Goal: Task Accomplishment & Management: Use online tool/utility

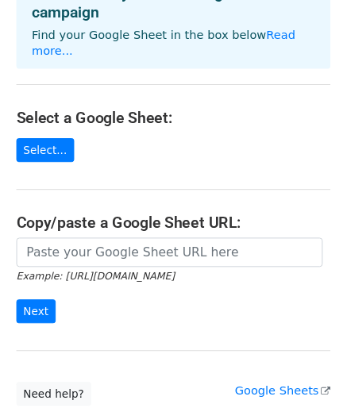
scroll to position [107, 0]
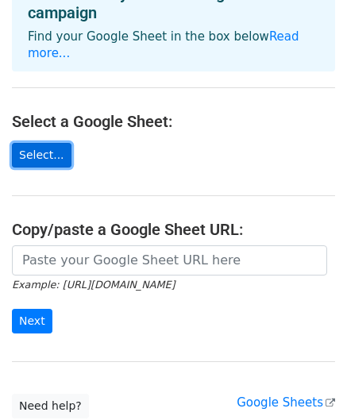
click at [36, 143] on link "Select..." at bounding box center [42, 155] width 60 height 25
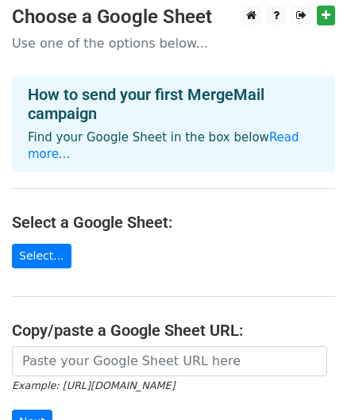
scroll to position [0, 0]
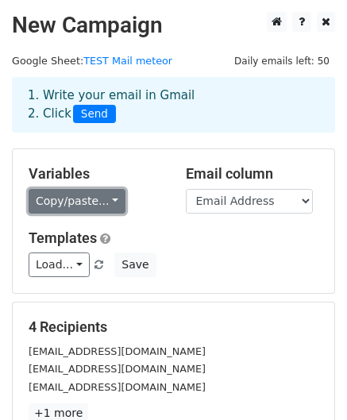
click at [105, 202] on link "Copy/paste..." at bounding box center [77, 201] width 97 height 25
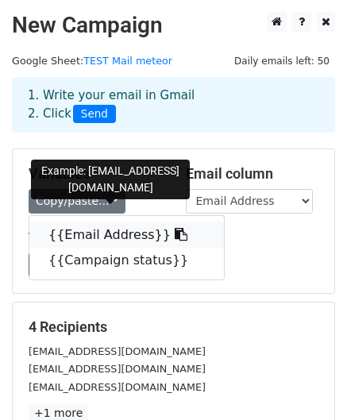
click at [106, 238] on link "{{Email Address}}" at bounding box center [126, 234] width 195 height 25
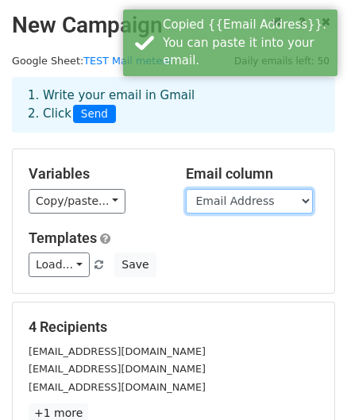
click at [299, 203] on select "Email Address Campaign status" at bounding box center [249, 201] width 127 height 25
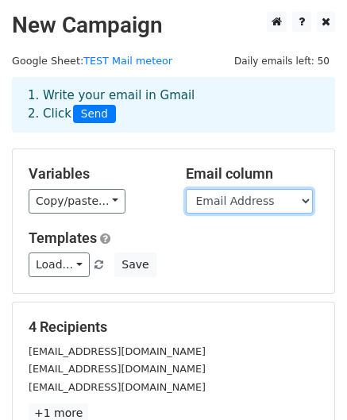
click at [186, 189] on select "Email Address Campaign status" at bounding box center [249, 201] width 127 height 25
click at [305, 200] on select "Email Address Campaign status" at bounding box center [249, 201] width 127 height 25
click at [186, 189] on select "Email Address Campaign status" at bounding box center [249, 201] width 127 height 25
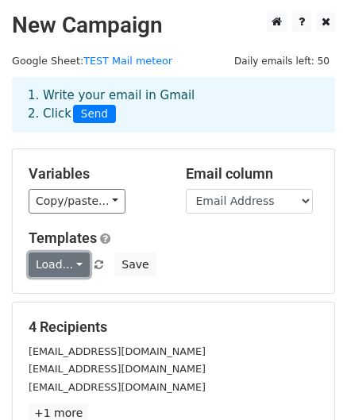
click at [73, 264] on link "Load..." at bounding box center [59, 265] width 61 height 25
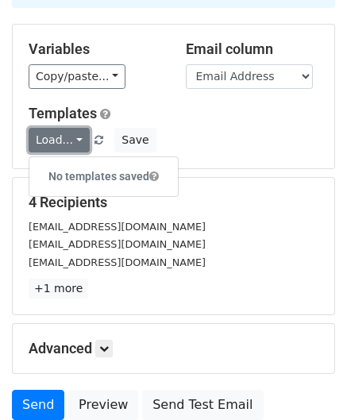
scroll to position [126, 0]
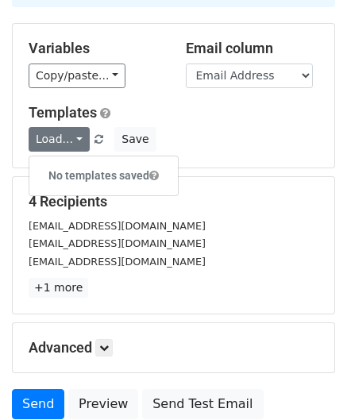
click at [232, 195] on h5 "4 Recipients" at bounding box center [174, 201] width 290 height 17
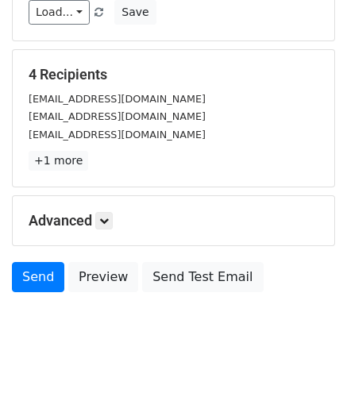
scroll to position [257, 0]
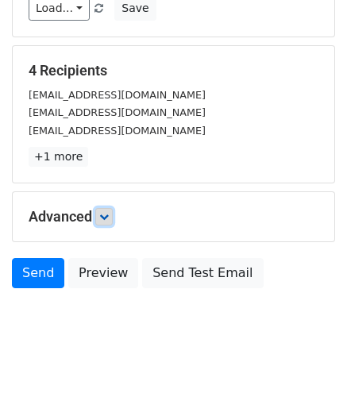
click at [104, 214] on icon at bounding box center [104, 217] width 10 height 10
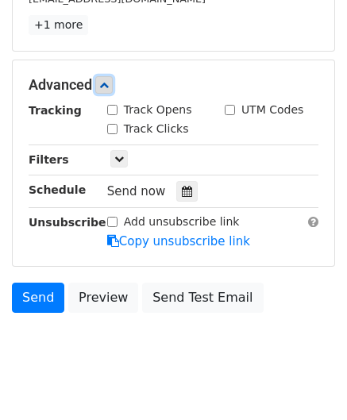
scroll to position [389, 0]
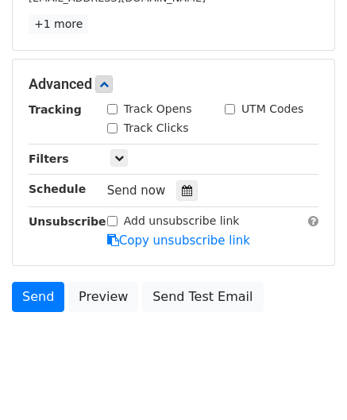
click at [108, 104] on input "Track Opens" at bounding box center [112, 109] width 10 height 10
checkbox input "true"
click at [110, 125] on input "Track Clicks" at bounding box center [112, 128] width 10 height 10
checkbox input "true"
click at [232, 106] on input "UTM Codes" at bounding box center [230, 109] width 10 height 10
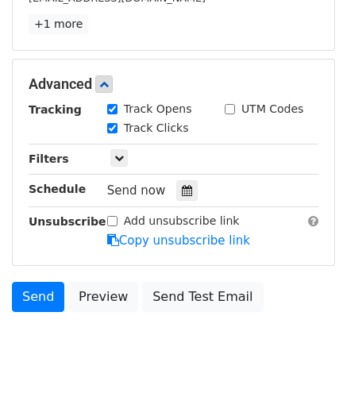
checkbox input "true"
click at [116, 155] on icon at bounding box center [119, 158] width 10 height 10
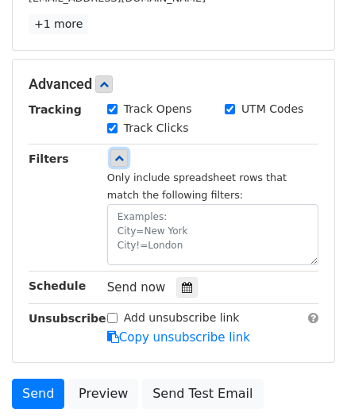
click at [116, 155] on icon at bounding box center [119, 158] width 10 height 10
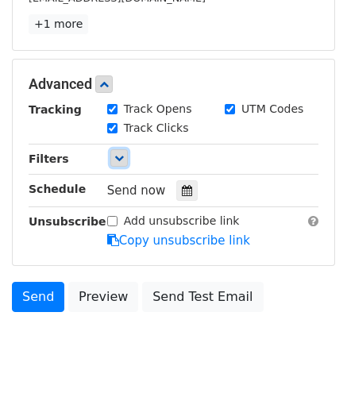
click at [116, 155] on icon at bounding box center [119, 158] width 10 height 10
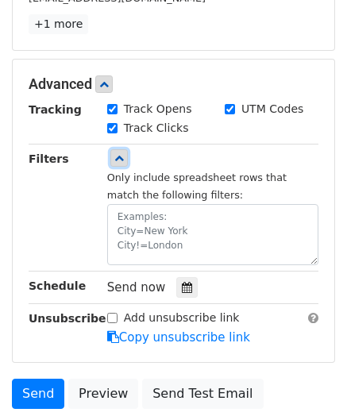
click at [116, 155] on icon at bounding box center [119, 158] width 10 height 10
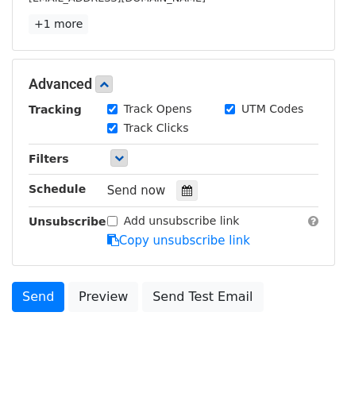
click at [111, 219] on input "Add unsubscribe link" at bounding box center [112, 221] width 10 height 10
checkbox input "true"
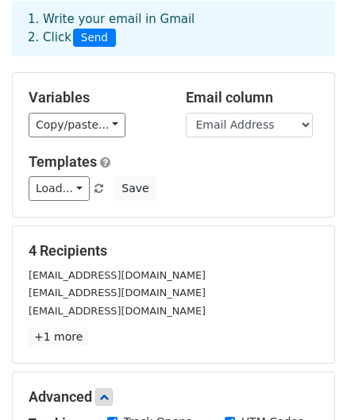
scroll to position [77, 0]
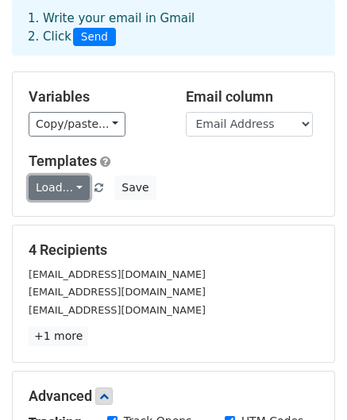
click at [72, 191] on link "Load..." at bounding box center [59, 188] width 61 height 25
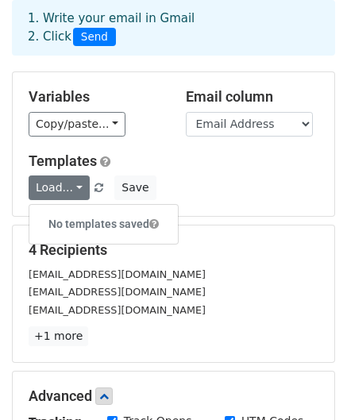
click at [76, 218] on h6 "No templates saved" at bounding box center [103, 224] width 149 height 26
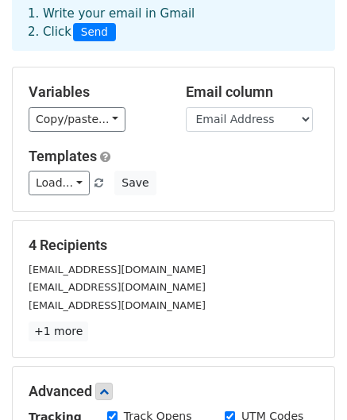
scroll to position [58, 0]
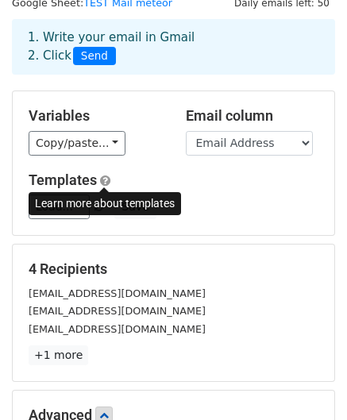
click at [105, 177] on span at bounding box center [105, 181] width 10 height 12
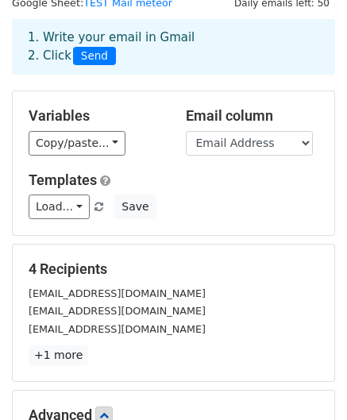
scroll to position [0, 0]
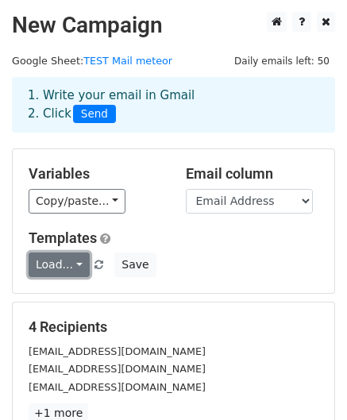
click at [73, 266] on link "Load..." at bounding box center [59, 265] width 61 height 25
click at [234, 258] on div "Load... No templates saved Save" at bounding box center [174, 265] width 314 height 25
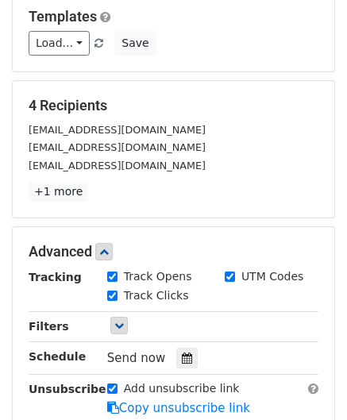
scroll to position [222, 0]
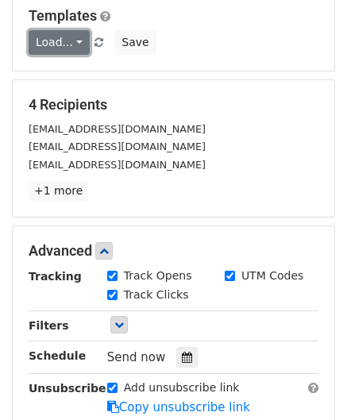
click at [72, 41] on link "Load..." at bounding box center [59, 42] width 61 height 25
click at [107, 82] on h6 "No templates saved" at bounding box center [103, 79] width 149 height 26
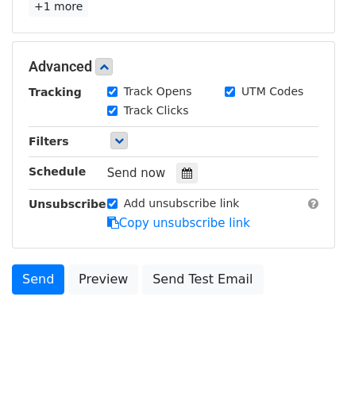
scroll to position [408, 0]
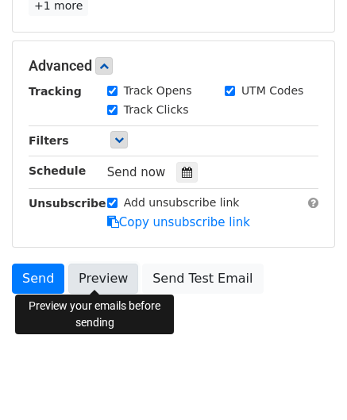
click at [99, 273] on link "Preview" at bounding box center [103, 279] width 70 height 30
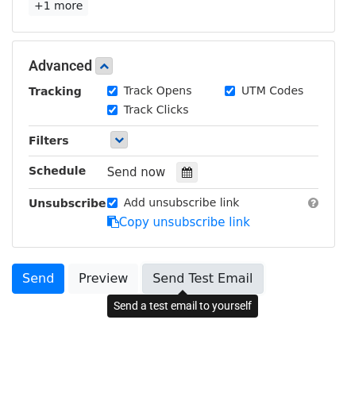
click at [184, 277] on link "Send Test Email" at bounding box center [202, 279] width 121 height 30
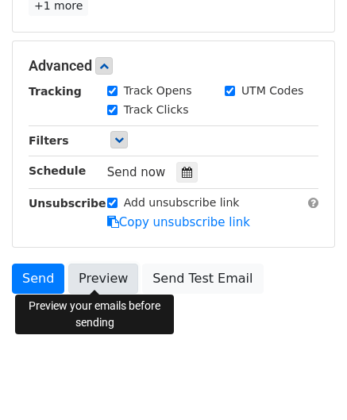
click at [100, 280] on link "Preview" at bounding box center [103, 279] width 70 height 30
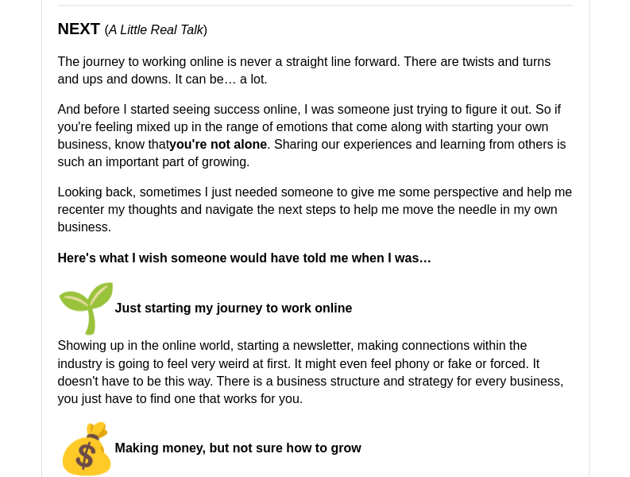
scroll to position [569, 0]
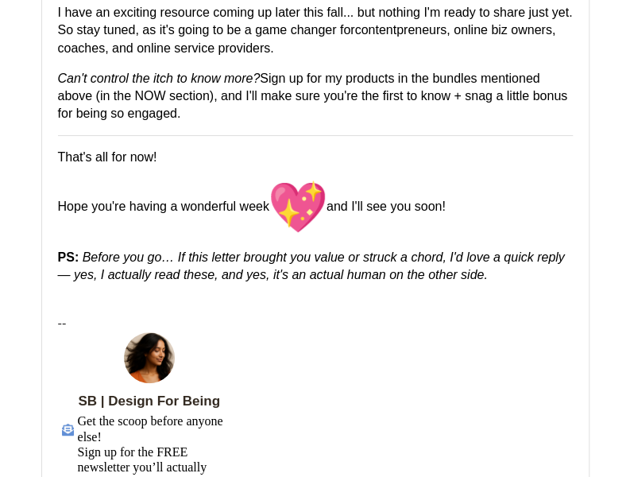
scroll to position [4174, 0]
